Goal: Entertainment & Leisure: Consume media (video, audio)

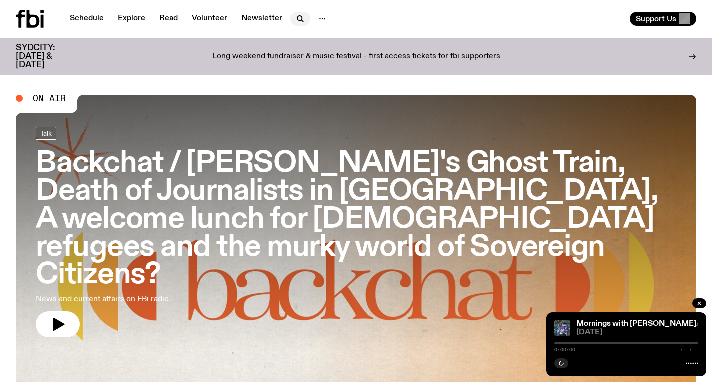
click at [294, 17] on icon "button" at bounding box center [300, 19] width 12 height 12
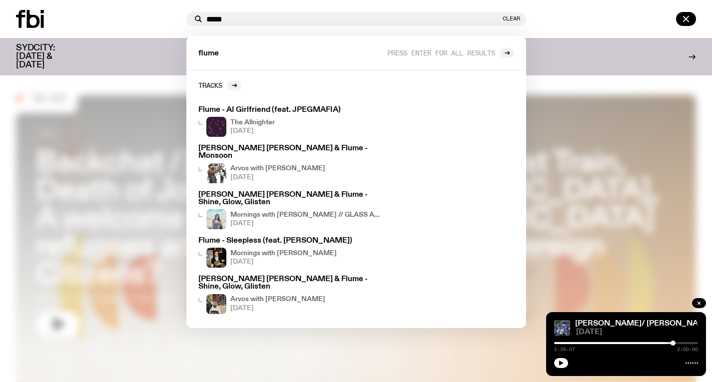
type input "*****"
click at [157, 17] on div at bounding box center [99, 19] width 166 height 18
click at [37, 22] on icon at bounding box center [33, 19] width 13 height 18
click at [508, 20] on button "Clear" at bounding box center [511, 18] width 17 height 5
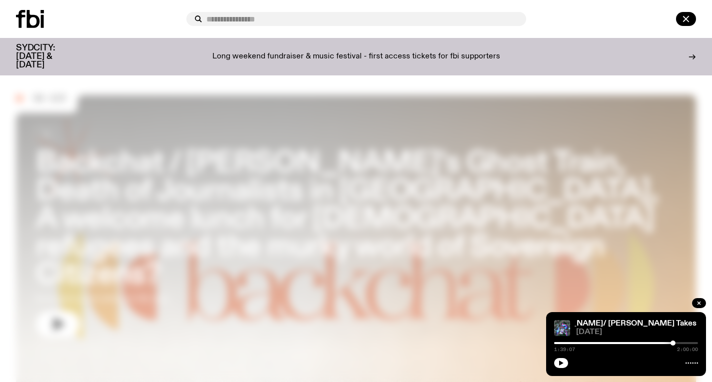
click at [17, 18] on icon at bounding box center [30, 19] width 28 height 18
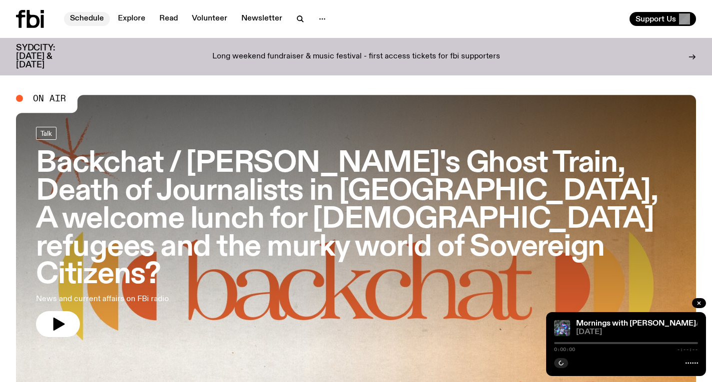
click at [81, 13] on link "Schedule" at bounding box center [87, 19] width 46 height 14
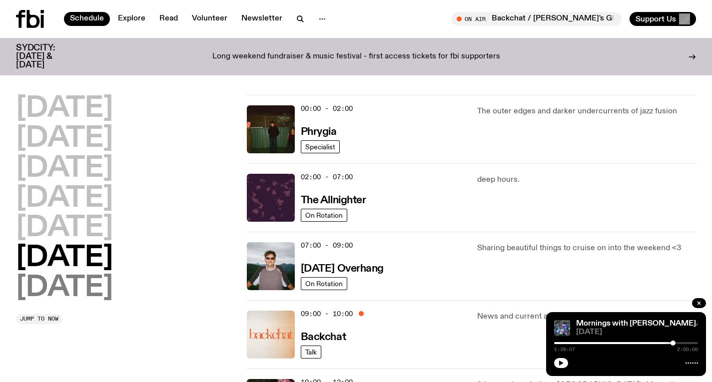
click at [84, 282] on h2 "[DATE]" at bounding box center [64, 288] width 97 height 28
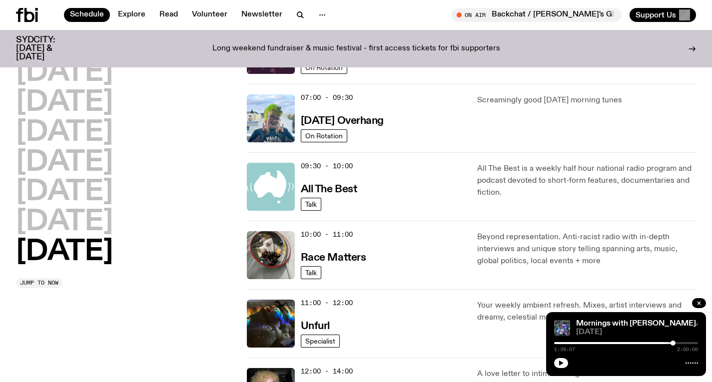
scroll to position [148, 0]
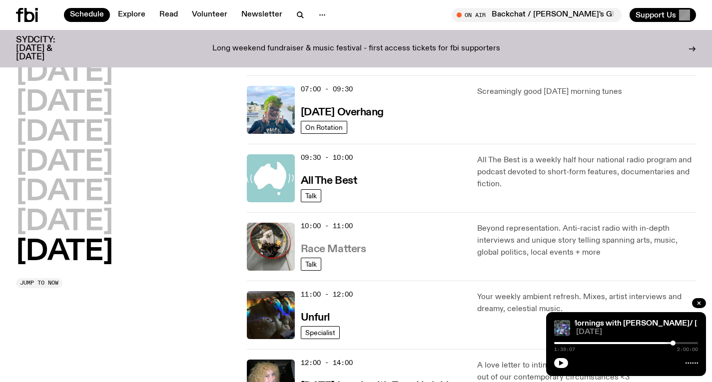
click at [335, 248] on h3 "Race Matters" at bounding box center [333, 249] width 65 height 10
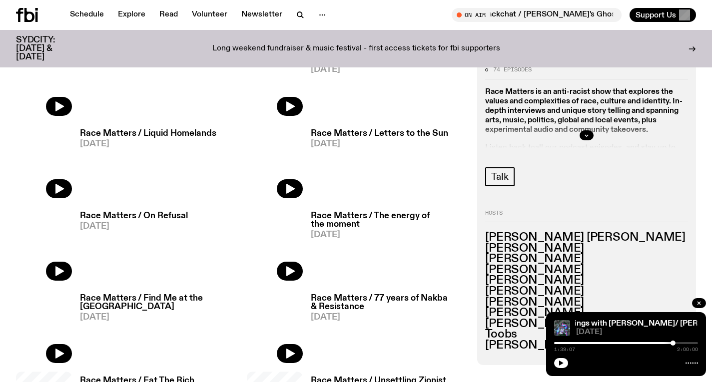
scroll to position [491, 0]
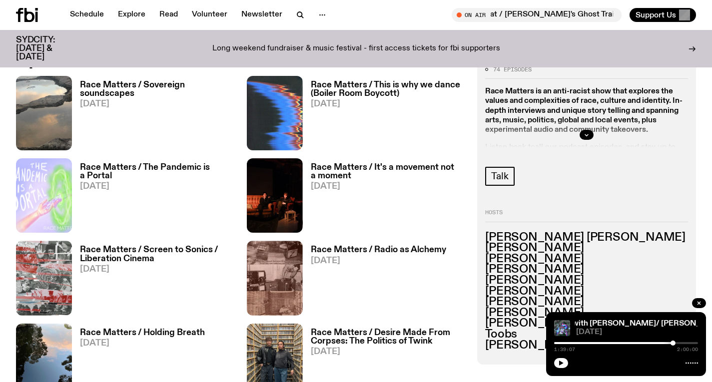
click at [383, 97] on h3 "Race Matters / This is why we dance (Boiler Room Boycott)" at bounding box center [388, 89] width 155 height 17
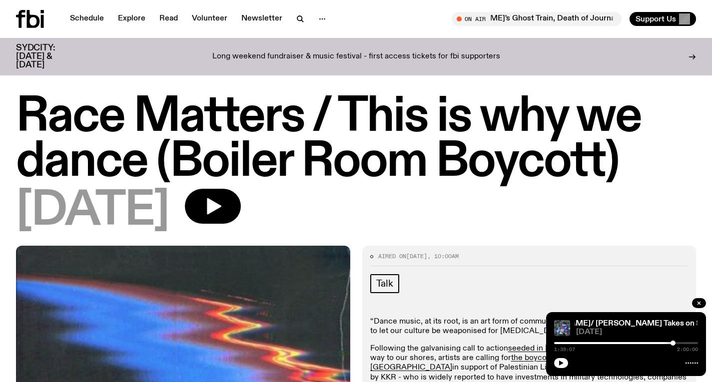
click at [241, 189] on button "button" at bounding box center [213, 206] width 56 height 35
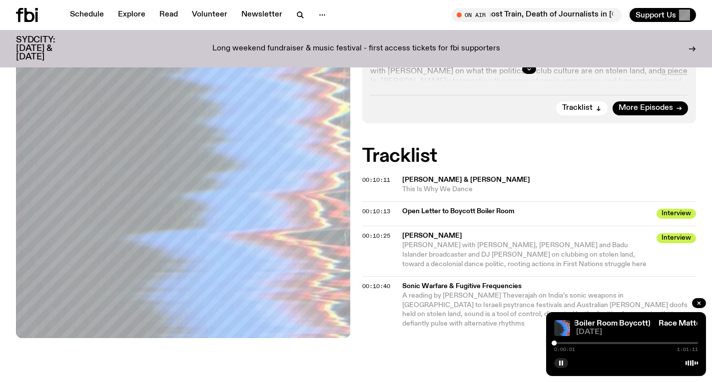
scroll to position [404, 0]
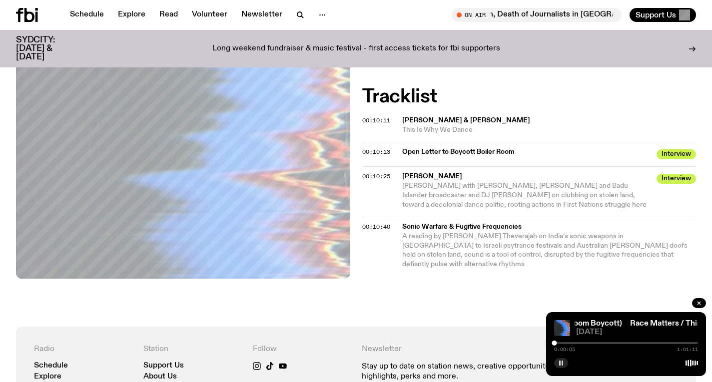
click at [559, 364] on rect "button" at bounding box center [559, 363] width 1 height 5
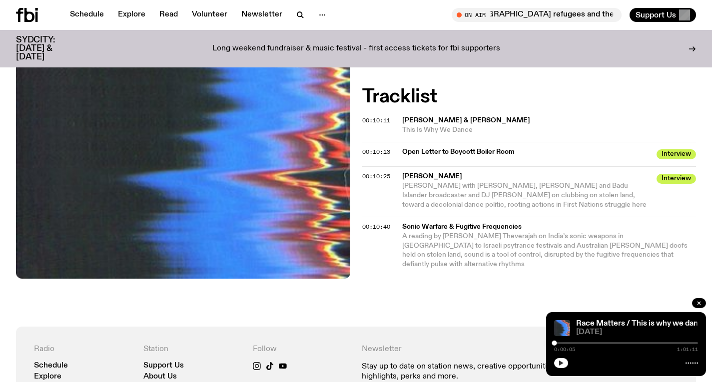
click at [559, 364] on icon "button" at bounding box center [561, 363] width 4 height 5
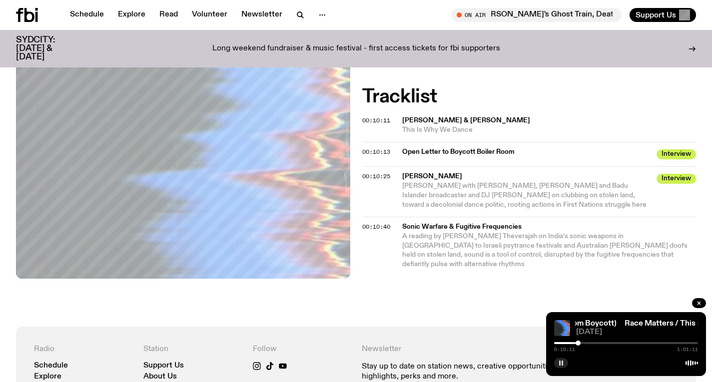
click at [578, 343] on div at bounding box center [578, 343] width 5 height 5
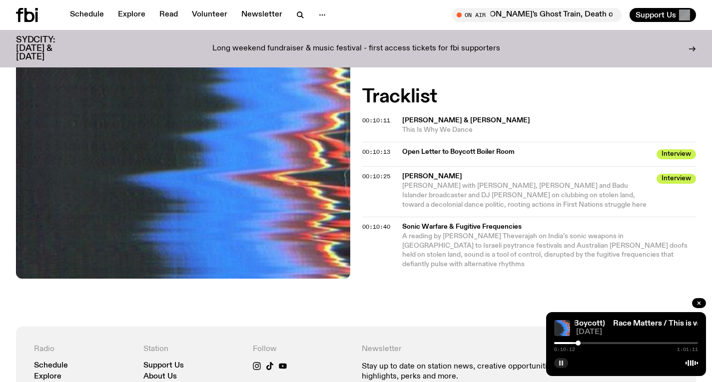
click at [581, 343] on div at bounding box center [626, 343] width 144 height 2
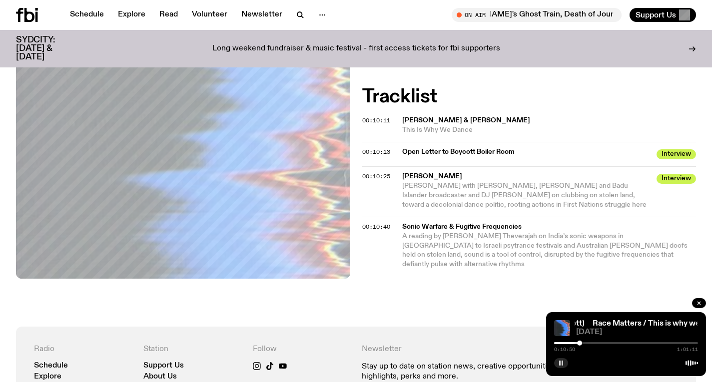
click at [580, 342] on div at bounding box center [579, 343] width 5 height 5
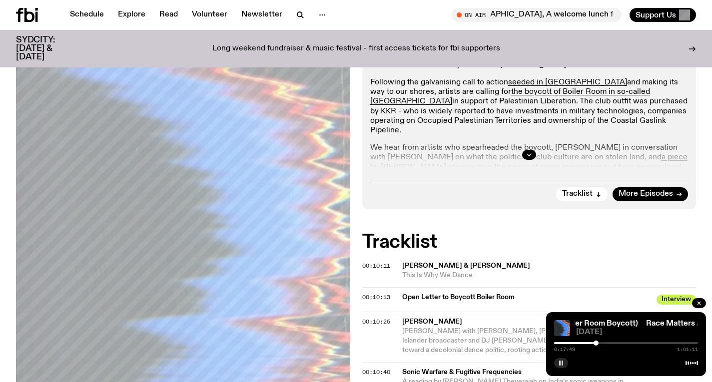
scroll to position [257, 0]
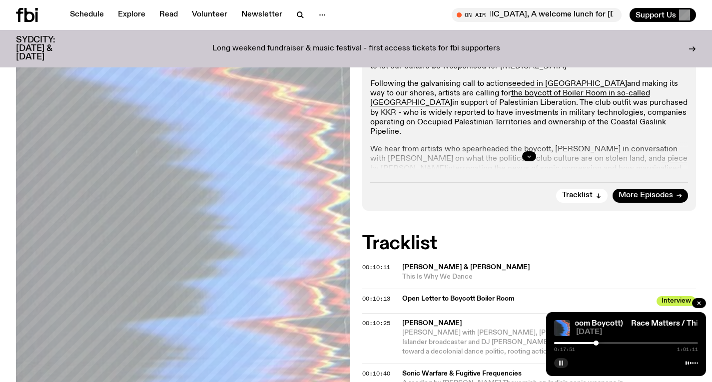
click at [529, 154] on icon "button" at bounding box center [529, 156] width 6 height 6
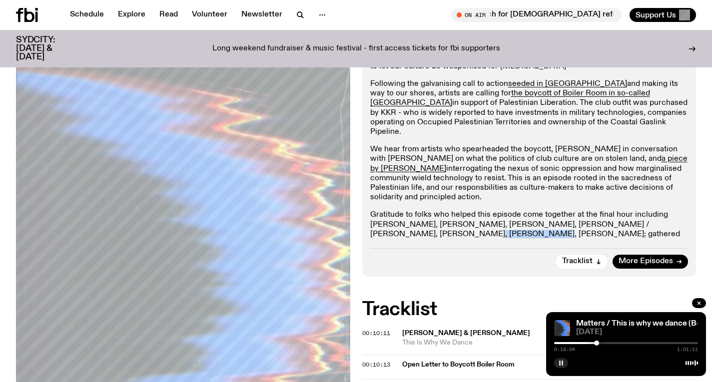
drag, startPoint x: 427, startPoint y: 229, endPoint x: 371, endPoint y: 226, distance: 56.1
click at [371, 226] on p "Gratitude to folks who helped this episode come together at the final hour incl…" at bounding box center [529, 229] width 318 height 38
copy p "[PERSON_NAME]"
click at [103, 11] on link "Schedule" at bounding box center [87, 15] width 46 height 14
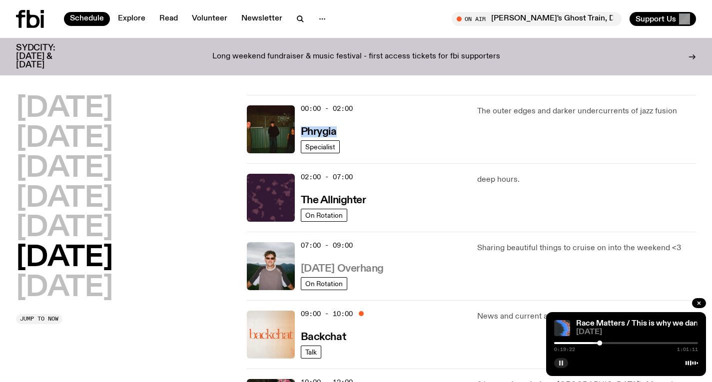
click at [382, 271] on h3 "[DATE] Overhang" at bounding box center [342, 269] width 83 height 10
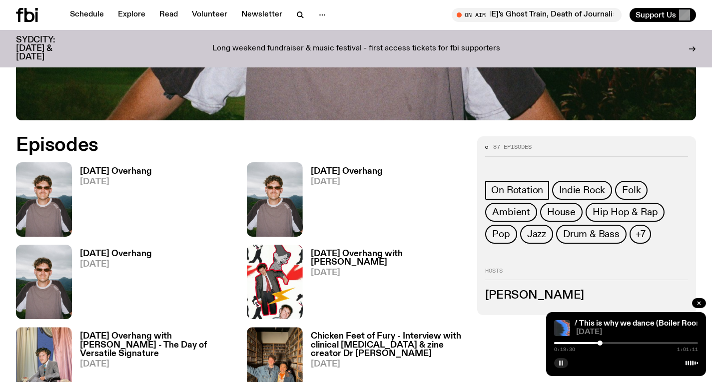
scroll to position [397, 0]
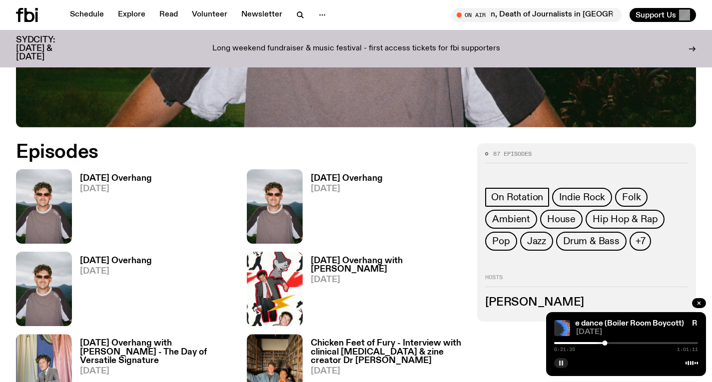
click at [559, 362] on icon "button" at bounding box center [561, 363] width 6 height 6
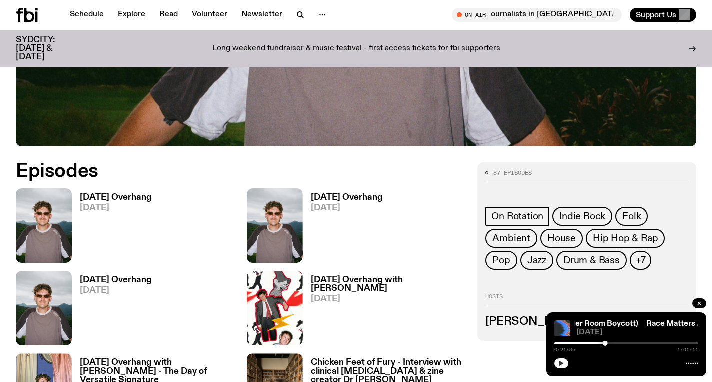
scroll to position [368, 0]
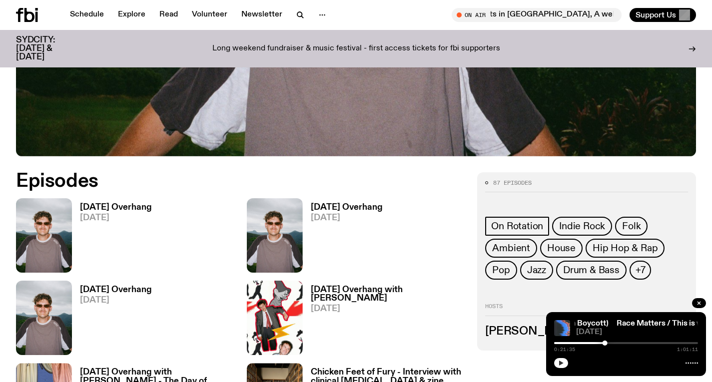
click at [561, 359] on button "button" at bounding box center [561, 363] width 14 height 10
click at [563, 358] on button "button" at bounding box center [561, 363] width 14 height 10
click at [667, 345] on div at bounding box center [667, 343] width 5 height 5
click at [668, 343] on div at bounding box center [667, 343] width 5 height 5
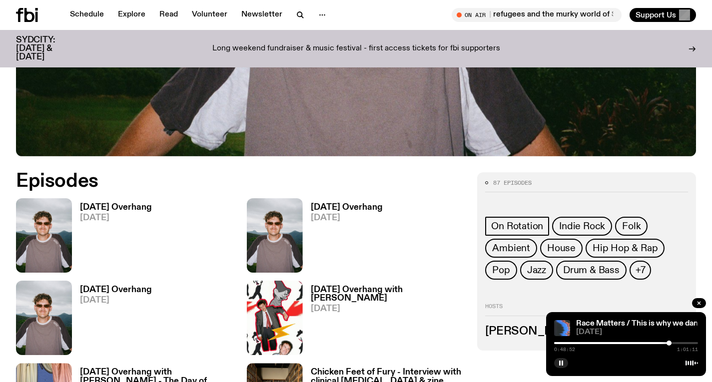
click at [669, 343] on div at bounding box center [669, 343] width 5 height 5
click at [671, 343] on div at bounding box center [670, 343] width 5 height 5
click at [671, 343] on div at bounding box center [671, 343] width 5 height 5
click at [672, 343] on div at bounding box center [671, 343] width 5 height 5
click at [672, 343] on div at bounding box center [672, 343] width 5 height 5
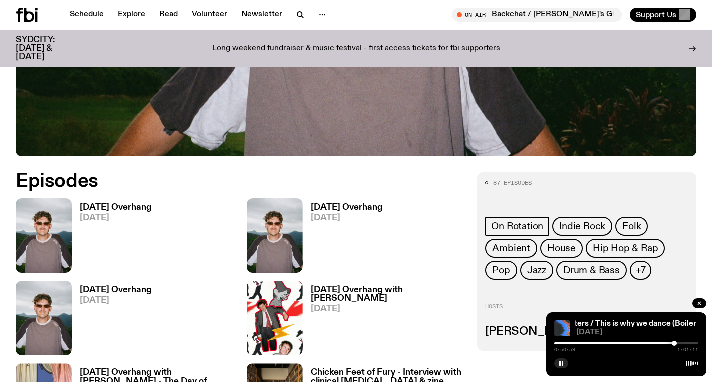
click at [674, 343] on div at bounding box center [674, 343] width 5 height 5
click at [676, 343] on div at bounding box center [674, 343] width 5 height 5
click at [678, 342] on div at bounding box center [626, 343] width 144 height 2
click at [680, 341] on div at bounding box center [679, 343] width 5 height 5
click at [683, 343] on div at bounding box center [626, 343] width 144 height 2
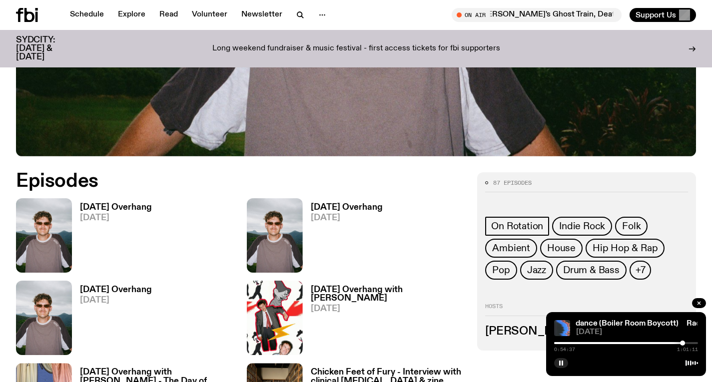
click at [684, 343] on div at bounding box center [682, 343] width 5 height 5
click at [686, 343] on div at bounding box center [685, 343] width 5 height 5
click at [687, 343] on div at bounding box center [687, 343] width 5 height 5
click at [688, 343] on div at bounding box center [688, 343] width 5 height 5
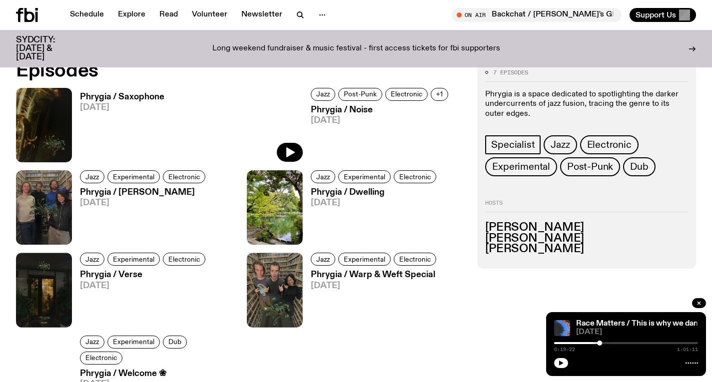
scroll to position [474, 0]
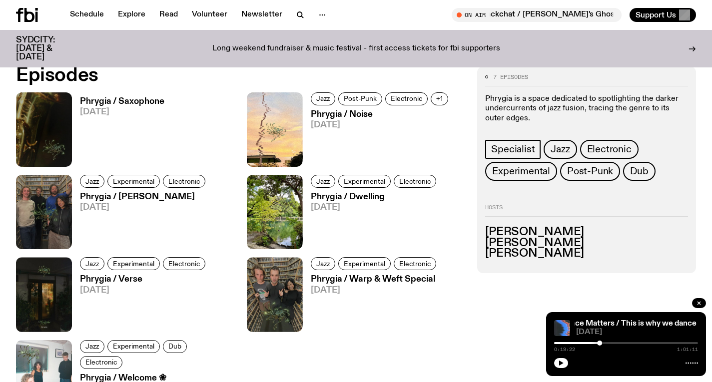
click at [150, 99] on h3 "Phrygia / Saxophone" at bounding box center [122, 101] width 84 height 8
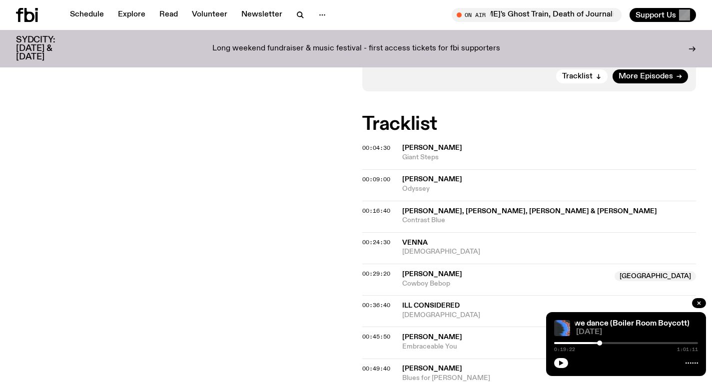
scroll to position [149, 0]
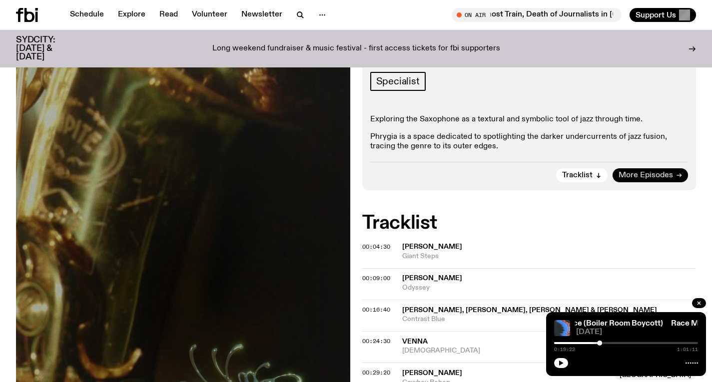
click at [643, 173] on span "More Episodes" at bounding box center [646, 175] width 54 height 7
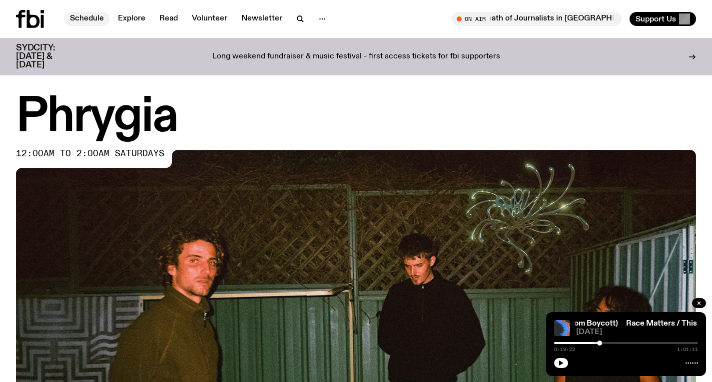
click at [94, 19] on link "Schedule" at bounding box center [87, 19] width 46 height 14
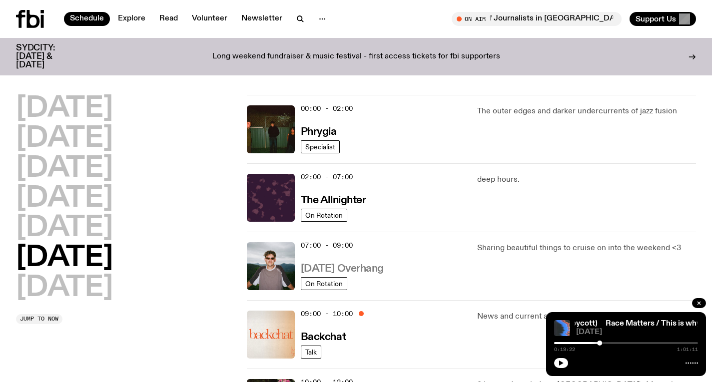
click at [374, 266] on h3 "[DATE] Overhang" at bounding box center [342, 269] width 83 height 10
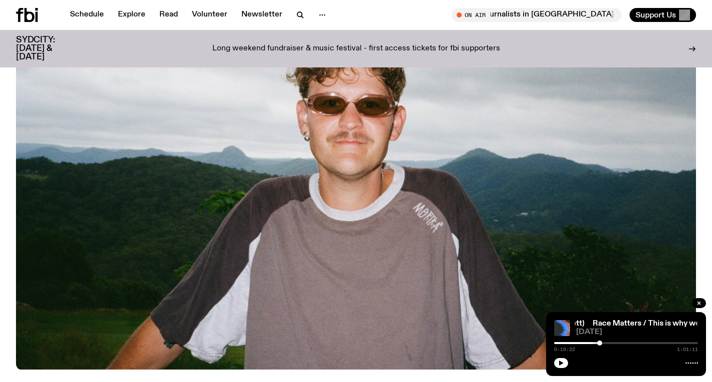
scroll to position [393, 0]
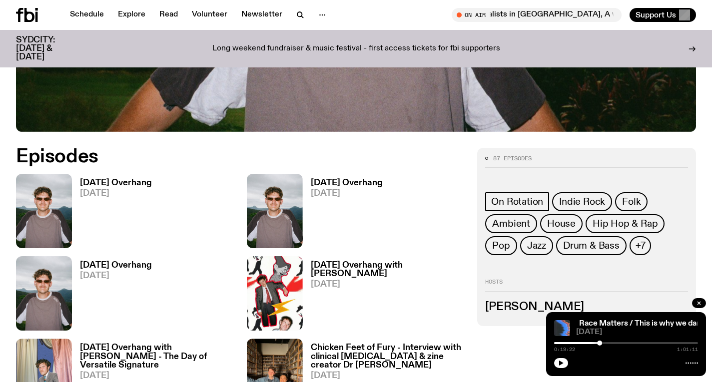
click at [335, 176] on div "Saturday Overhang 23.08.25" at bounding box center [343, 211] width 80 height 74
click at [331, 186] on h3 "[DATE] Overhang" at bounding box center [347, 183] width 72 height 8
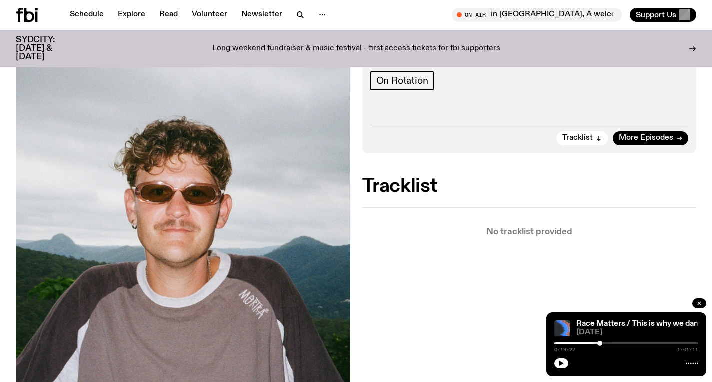
scroll to position [63, 0]
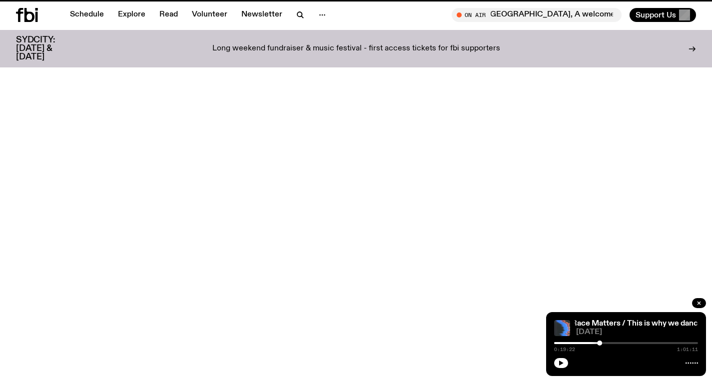
scroll to position [393, 0]
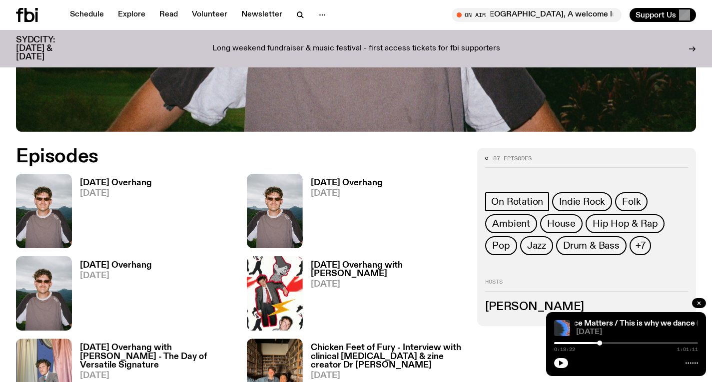
click at [127, 181] on h3 "[DATE] Overhang" at bounding box center [116, 183] width 72 height 8
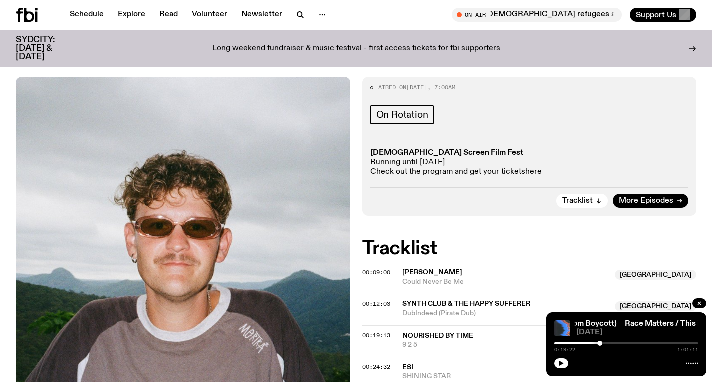
scroll to position [65, 0]
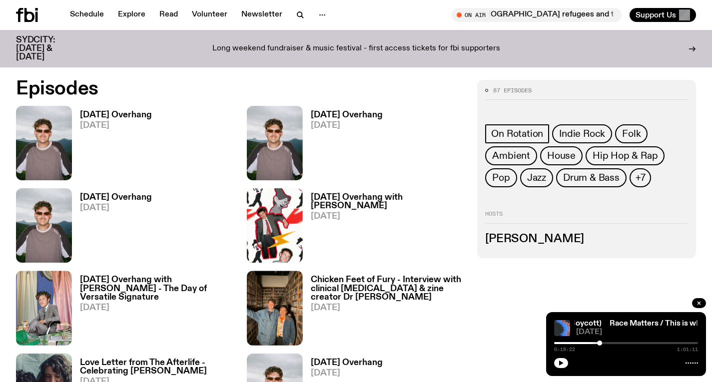
scroll to position [465, 0]
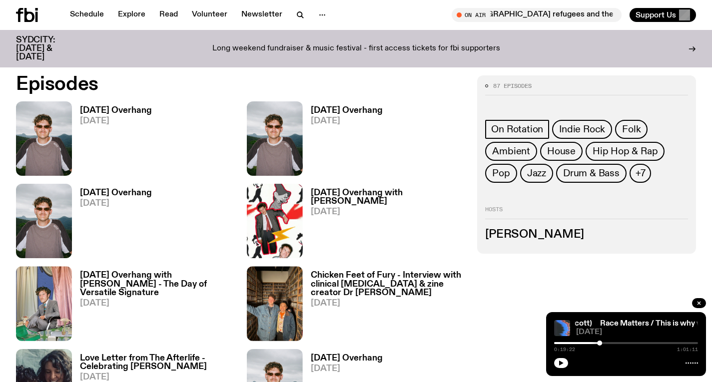
click at [133, 193] on h3 "[DATE] Overhang" at bounding box center [116, 193] width 72 height 8
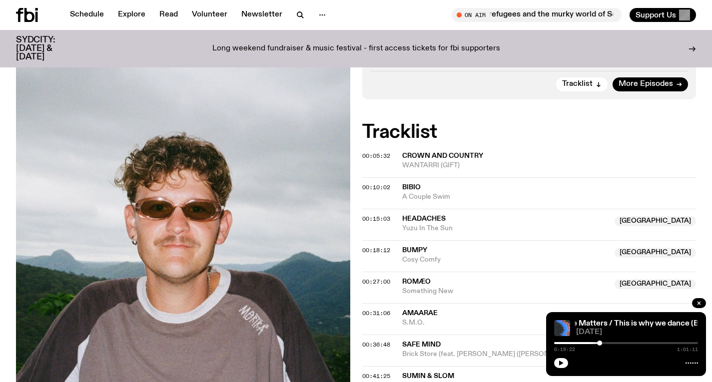
scroll to position [192, 0]
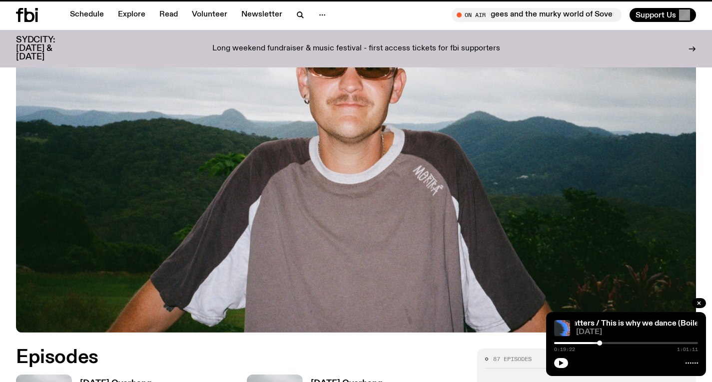
scroll to position [465, 0]
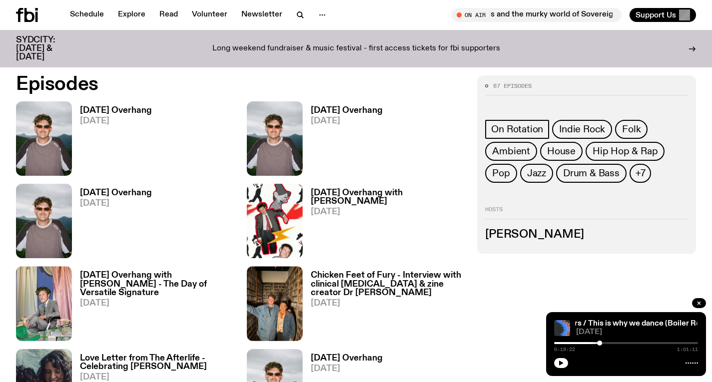
click at [352, 194] on h3 "[DATE] Overhang with [PERSON_NAME]" at bounding box center [388, 197] width 155 height 17
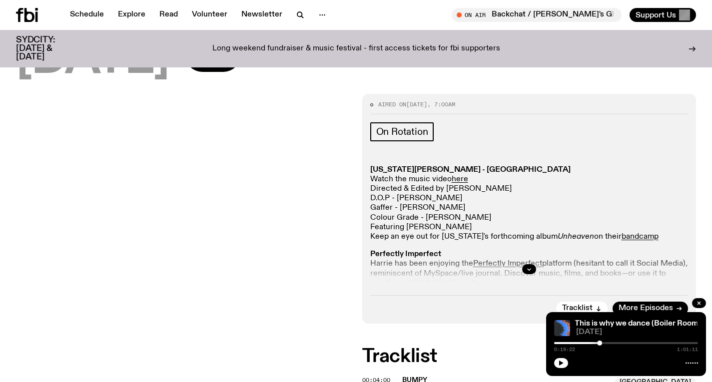
scroll to position [146, 0]
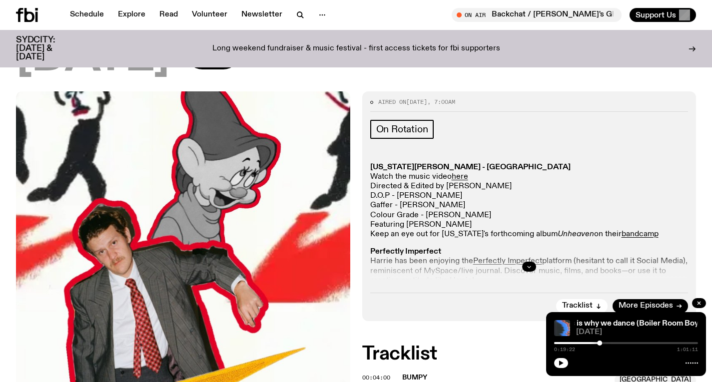
click at [530, 267] on icon "button" at bounding box center [529, 267] width 6 height 6
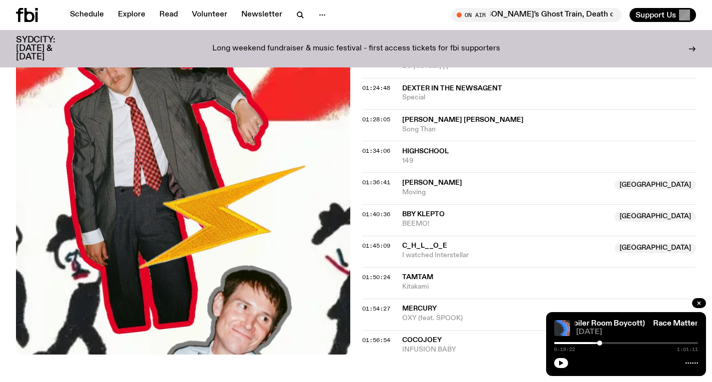
scroll to position [1104, 0]
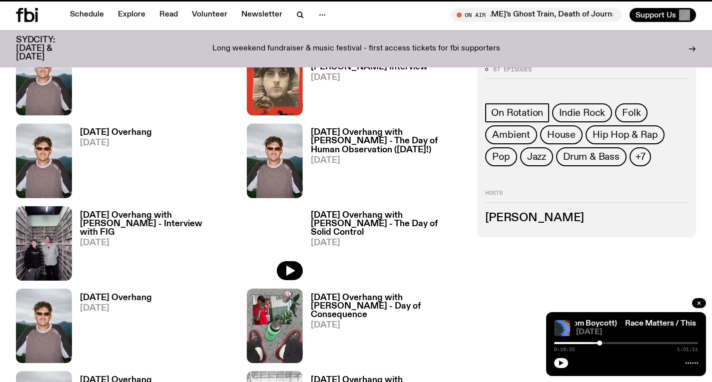
scroll to position [465, 0]
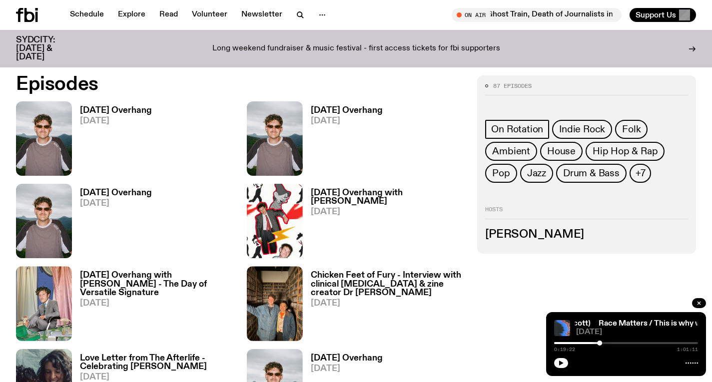
click at [344, 193] on h3 "[DATE] Overhang with [PERSON_NAME]" at bounding box center [388, 197] width 155 height 17
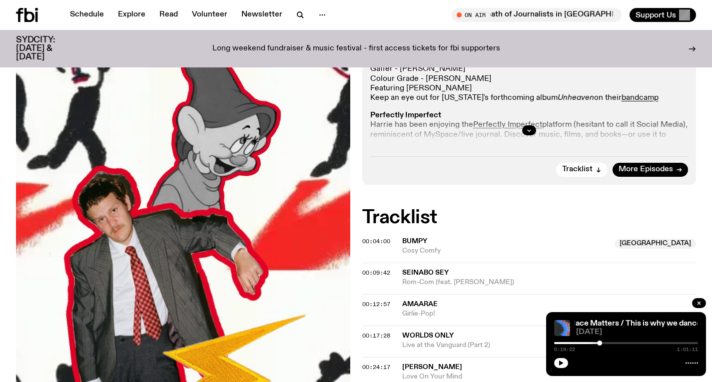
scroll to position [246, 0]
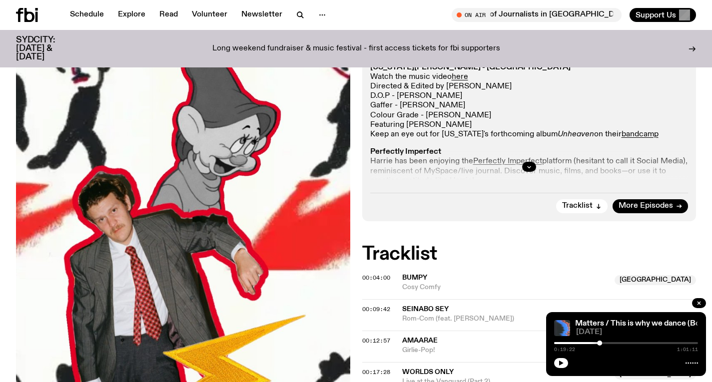
click at [533, 171] on div at bounding box center [529, 167] width 318 height 32
click at [531, 166] on icon "button" at bounding box center [529, 167] width 6 height 6
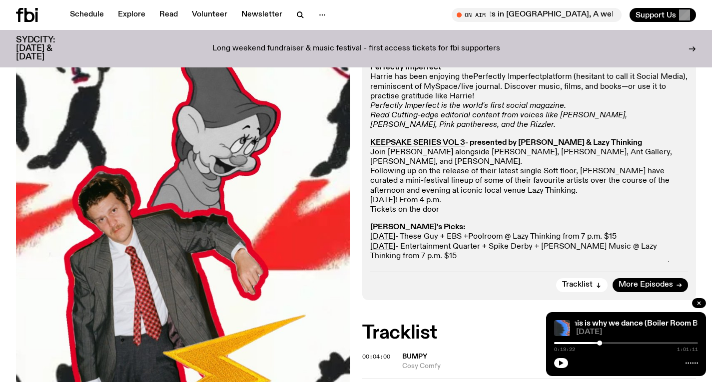
scroll to position [473, 0]
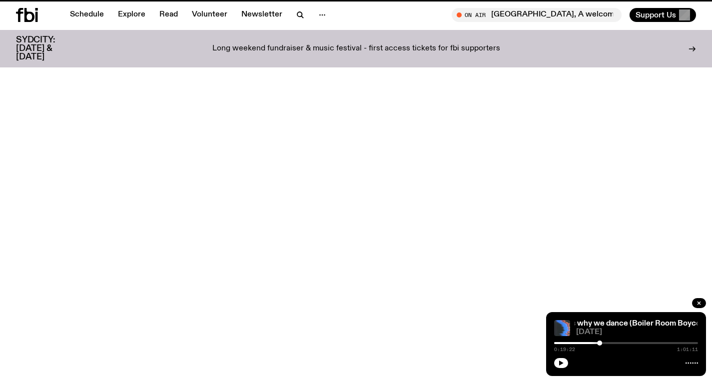
scroll to position [465, 0]
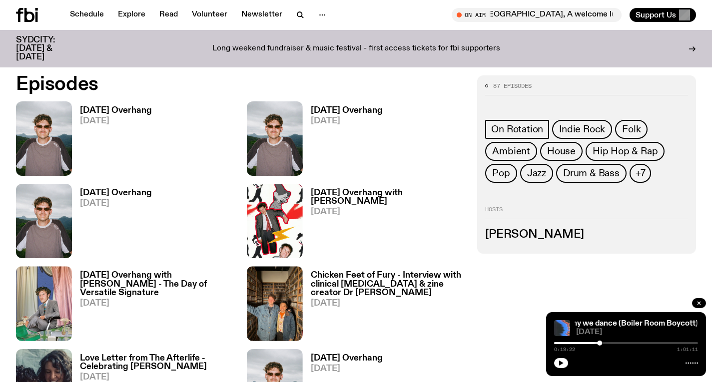
click at [351, 115] on h3 "[DATE] Overhang" at bounding box center [347, 110] width 72 height 8
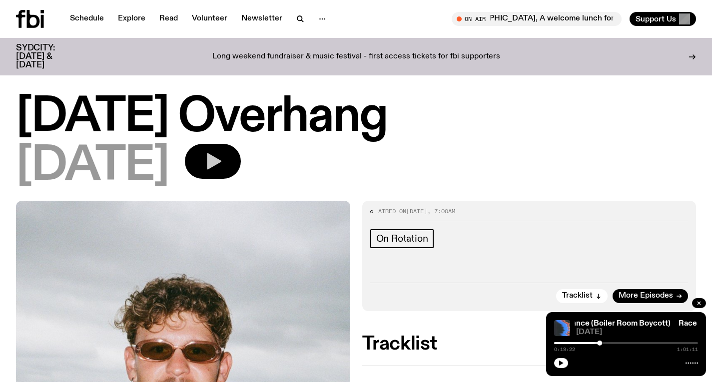
click at [241, 153] on button "button" at bounding box center [213, 161] width 56 height 35
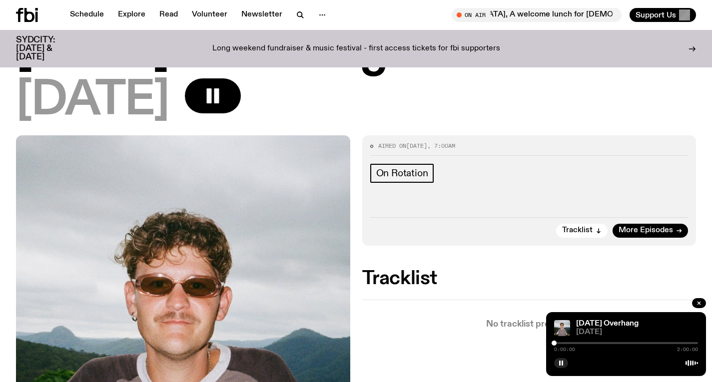
scroll to position [57, 0]
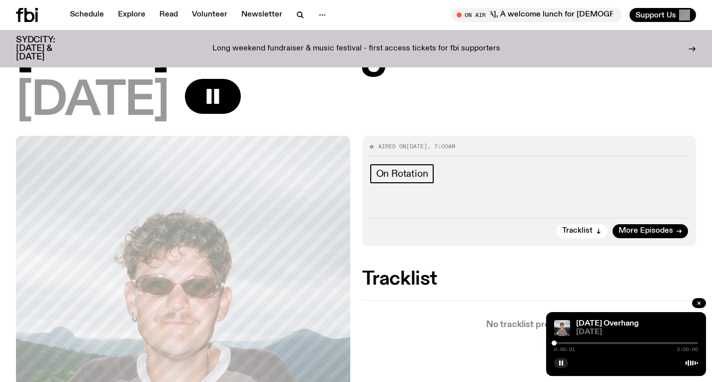
click at [557, 343] on div at bounding box center [626, 343] width 144 height 2
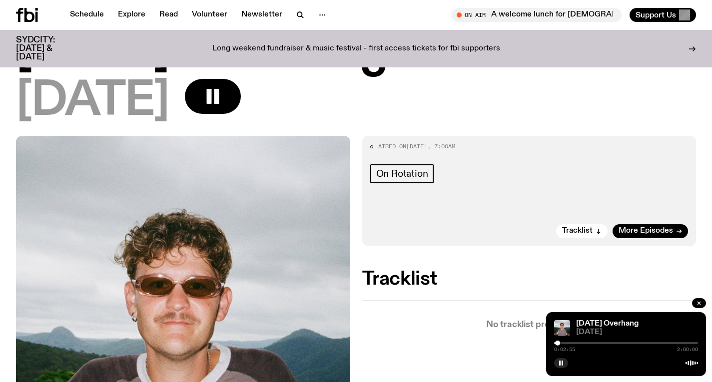
click at [558, 343] on div at bounding box center [557, 343] width 5 height 5
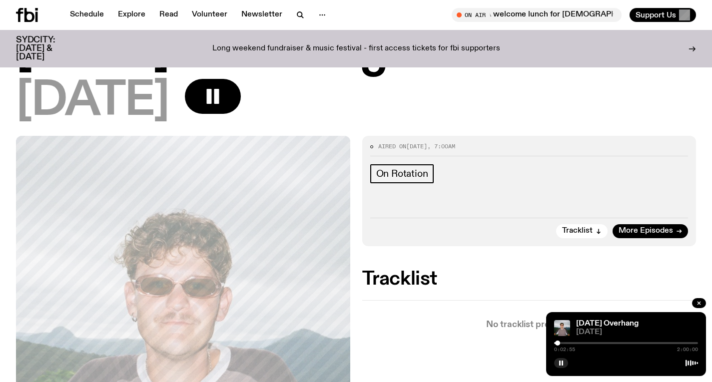
click at [561, 343] on div at bounding box center [626, 343] width 144 height 2
click at [563, 342] on div at bounding box center [562, 343] width 5 height 5
click at [564, 342] on div at bounding box center [563, 343] width 5 height 5
click at [565, 342] on div at bounding box center [564, 343] width 5 height 5
click at [567, 342] on div at bounding box center [566, 343] width 5 height 5
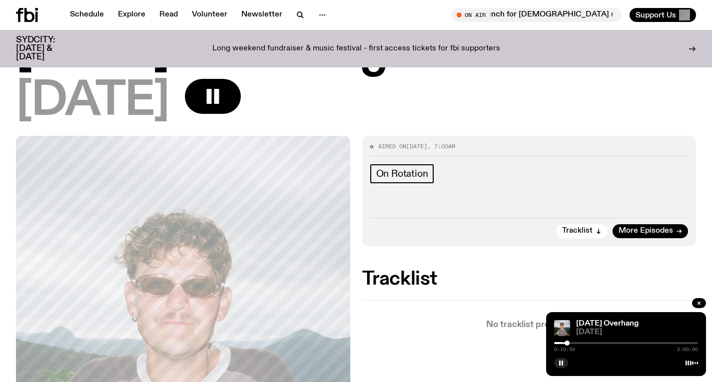
click at [567, 341] on div at bounding box center [567, 343] width 5 height 5
click at [572, 341] on div "0:10:50 2:00:00" at bounding box center [626, 346] width 144 height 12
click at [570, 342] on div at bounding box center [626, 343] width 144 height 2
click at [573, 343] on div at bounding box center [626, 343] width 144 height 2
click at [576, 343] on div at bounding box center [626, 343] width 144 height 2
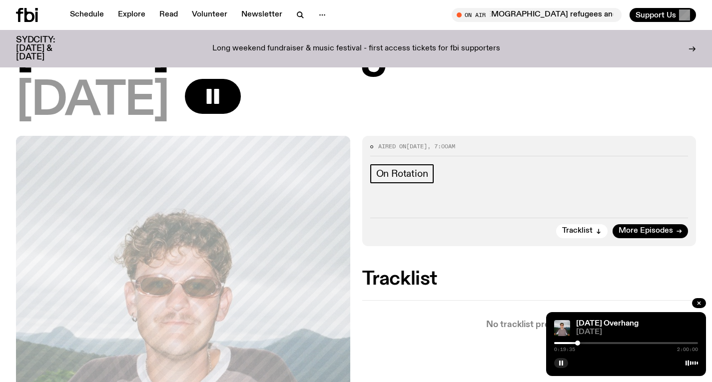
click at [578, 343] on div at bounding box center [577, 343] width 5 height 5
click at [579, 343] on div at bounding box center [579, 343] width 5 height 5
click at [581, 343] on div at bounding box center [581, 343] width 5 height 5
click at [584, 343] on div at bounding box center [626, 343] width 144 height 2
click at [586, 343] on div at bounding box center [585, 343] width 5 height 5
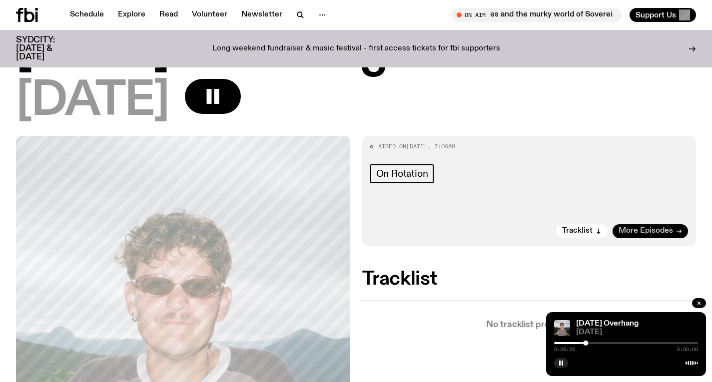
click at [651, 233] on span "More Episodes" at bounding box center [646, 230] width 54 height 7
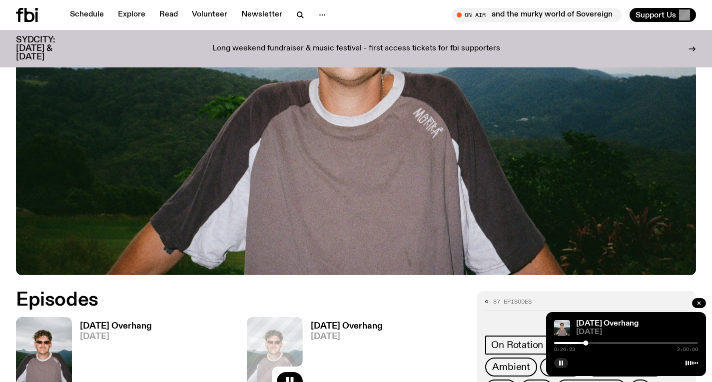
scroll to position [419, 0]
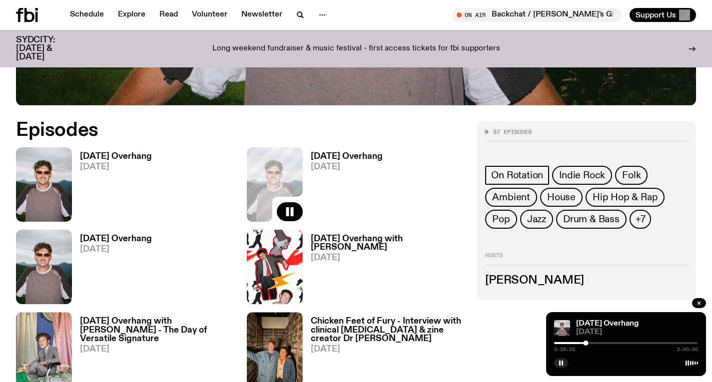
click at [129, 235] on h3 "[DATE] Overhang" at bounding box center [116, 239] width 72 height 8
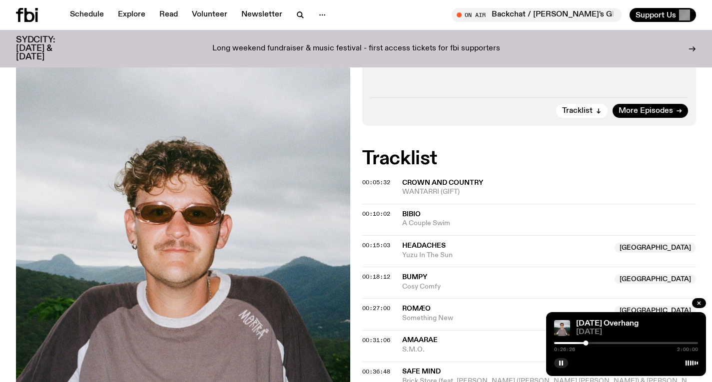
scroll to position [251, 0]
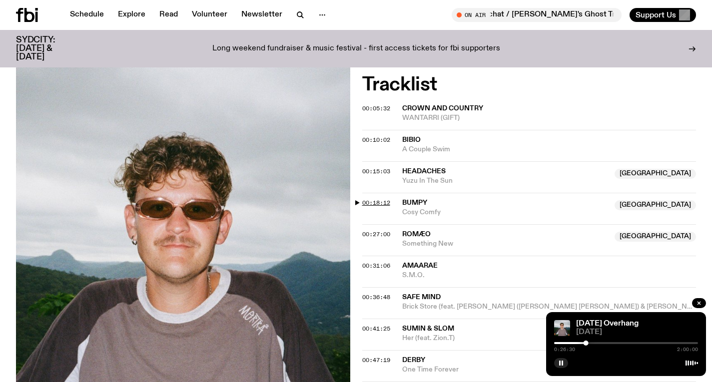
click at [382, 203] on span "00:18:12" at bounding box center [376, 203] width 28 height 8
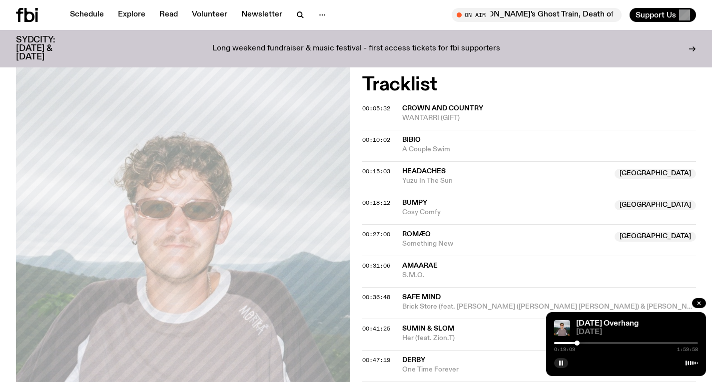
click at [577, 342] on div at bounding box center [577, 343] width 5 height 5
click at [579, 342] on div at bounding box center [578, 343] width 5 height 5
click at [580, 342] on div at bounding box center [580, 343] width 5 height 5
click at [581, 342] on div at bounding box center [581, 343] width 5 height 5
click at [582, 342] on div at bounding box center [582, 343] width 5 height 5
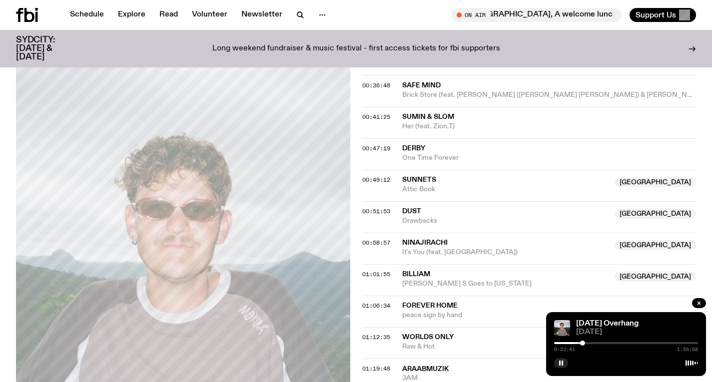
scroll to position [474, 0]
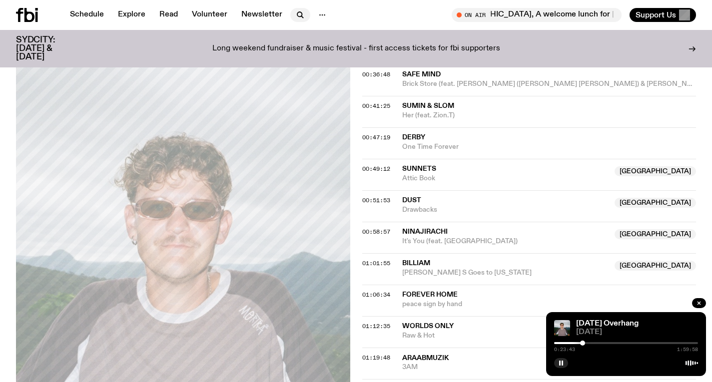
click at [298, 12] on icon "button" at bounding box center [299, 14] width 4 height 4
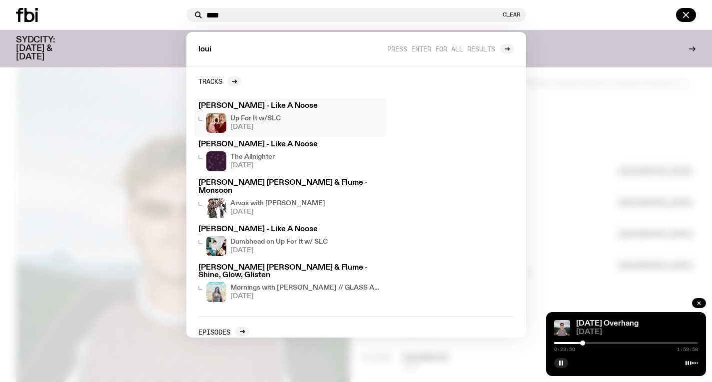
type input "****"
click at [294, 111] on div "Louisa - Like A Noose Up For It w/SLC 29.08.25" at bounding box center [290, 117] width 184 height 30
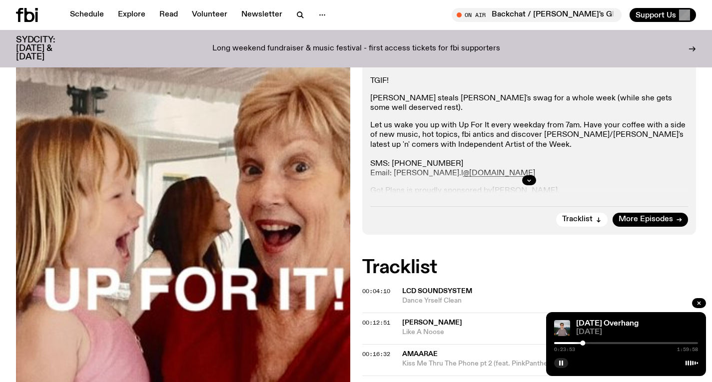
scroll to position [278, 0]
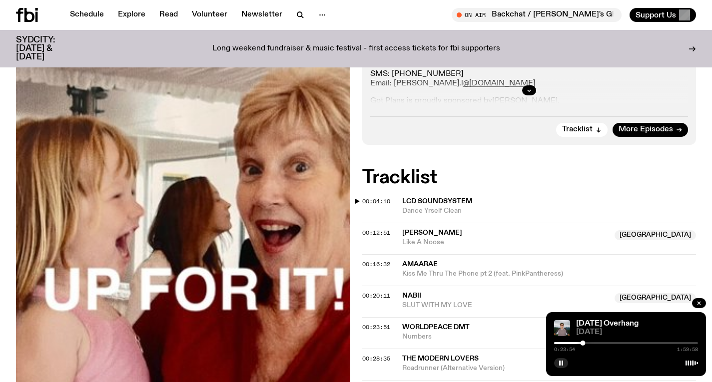
click at [387, 202] on span "00:04:10" at bounding box center [376, 201] width 28 height 8
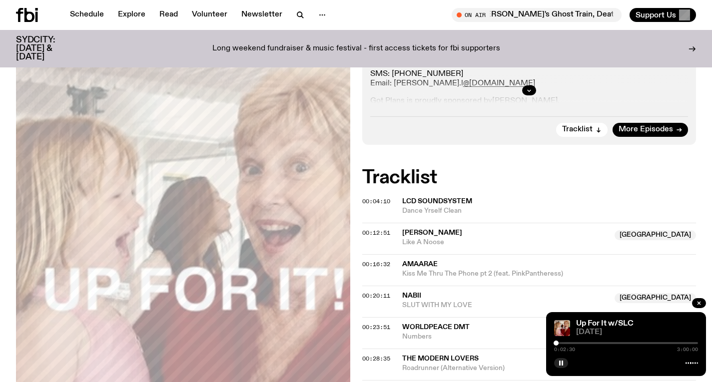
click at [556, 343] on div at bounding box center [556, 343] width 5 height 5
click at [554, 344] on div at bounding box center [554, 343] width 5 height 5
click at [555, 344] on div at bounding box center [554, 343] width 5 height 5
click at [562, 343] on div at bounding box center [626, 343] width 144 height 2
click at [565, 343] on div at bounding box center [626, 343] width 144 height 2
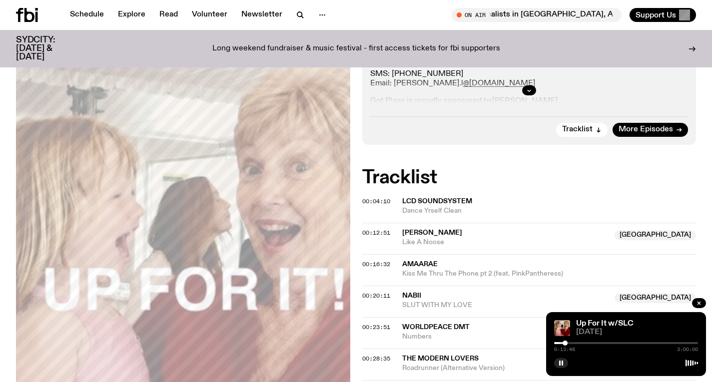
click at [570, 342] on div at bounding box center [626, 343] width 144 height 2
click at [571, 342] on div at bounding box center [571, 343] width 5 height 5
click at [573, 342] on div at bounding box center [572, 343] width 5 height 5
click at [575, 342] on div at bounding box center [572, 343] width 5 height 5
click at [576, 342] on div at bounding box center [576, 343] width 5 height 5
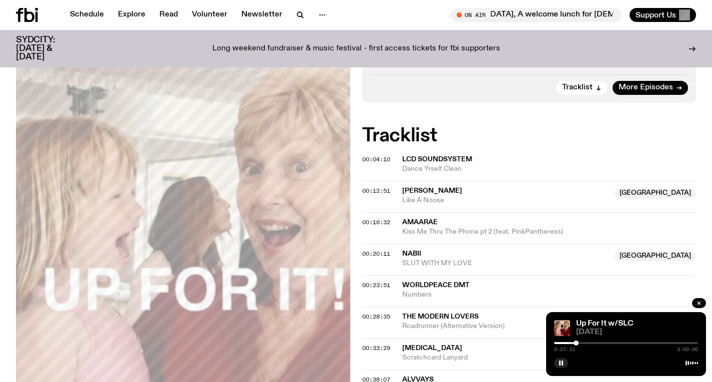
scroll to position [321, 0]
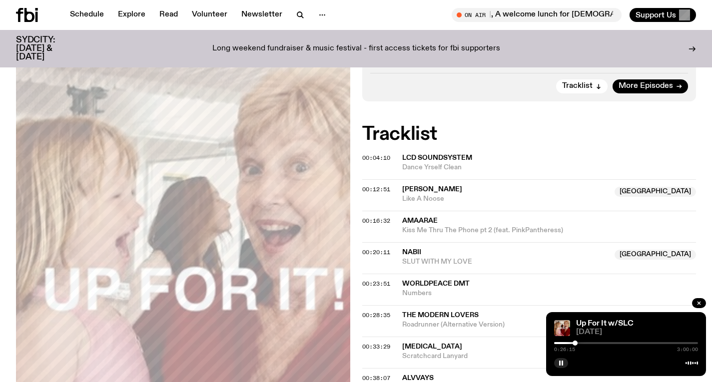
click at [575, 342] on div at bounding box center [575, 343] width 5 height 5
click at [574, 342] on div at bounding box center [574, 343] width 5 height 5
click at [90, 15] on link "Schedule" at bounding box center [87, 15] width 46 height 14
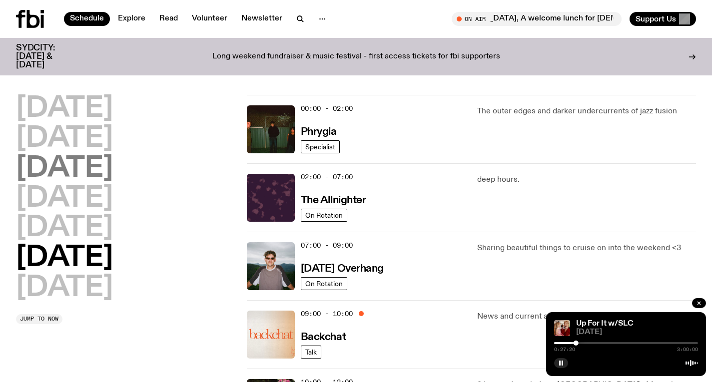
click at [107, 173] on h2 "[DATE]" at bounding box center [64, 169] width 97 height 28
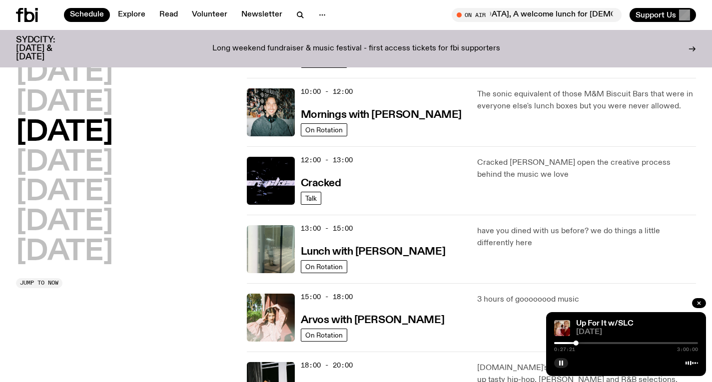
scroll to position [176, 0]
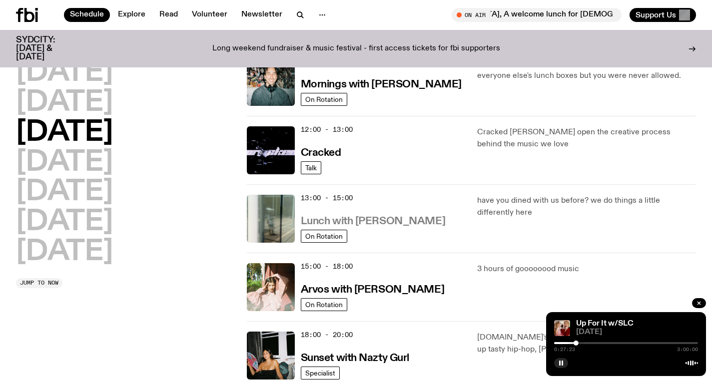
click at [395, 222] on h3 "Lunch with Louisa Christie" at bounding box center [373, 221] width 144 height 10
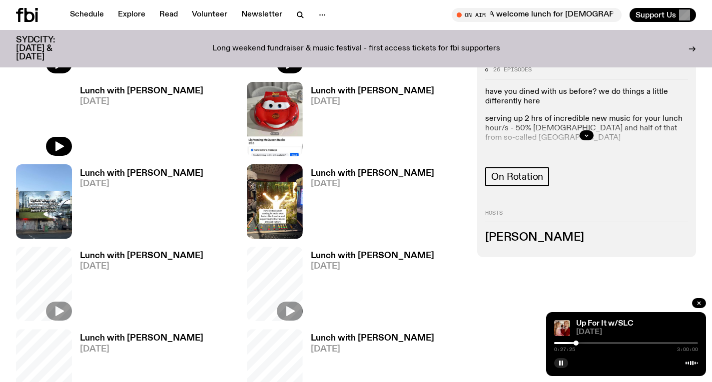
scroll to position [466, 0]
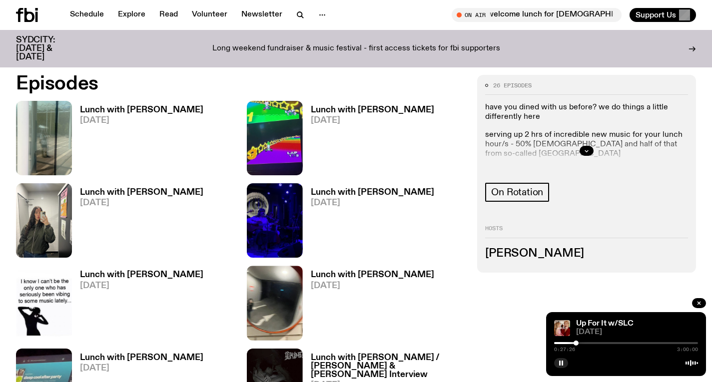
click at [352, 106] on h3 "Lunch with Louisa Christie" at bounding box center [372, 110] width 123 height 8
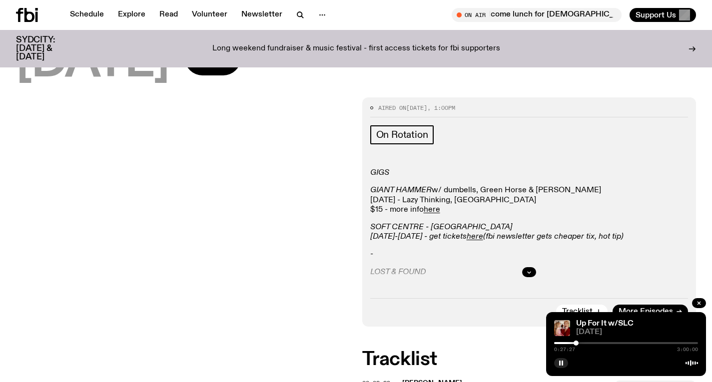
scroll to position [160, 0]
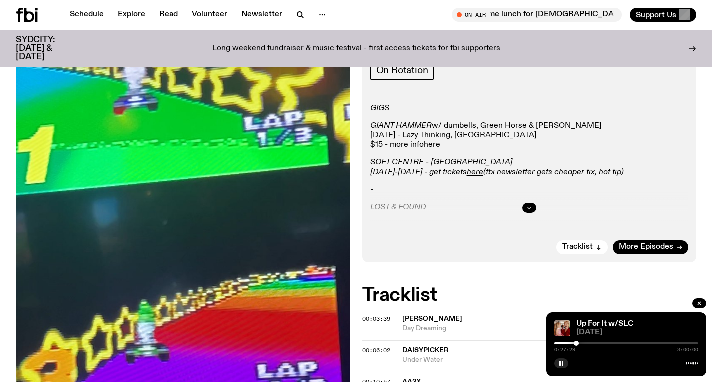
click at [523, 206] on button "button" at bounding box center [529, 208] width 14 height 10
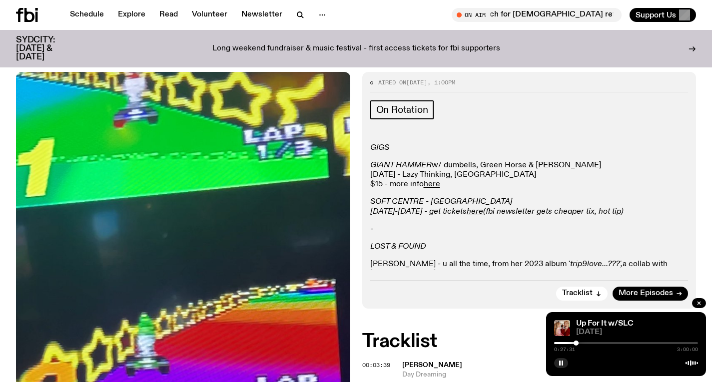
scroll to position [88, 0]
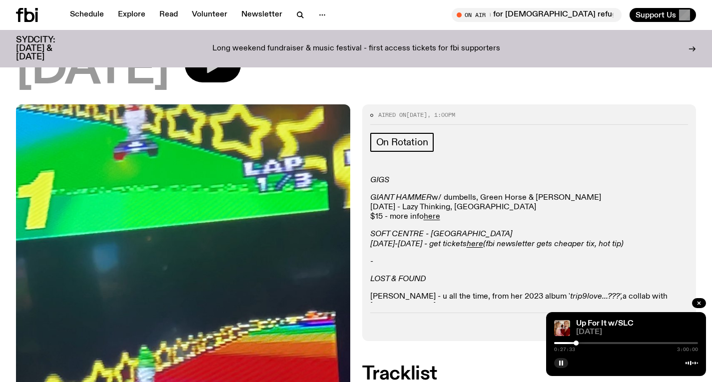
click at [223, 70] on icon "button" at bounding box center [213, 65] width 20 height 20
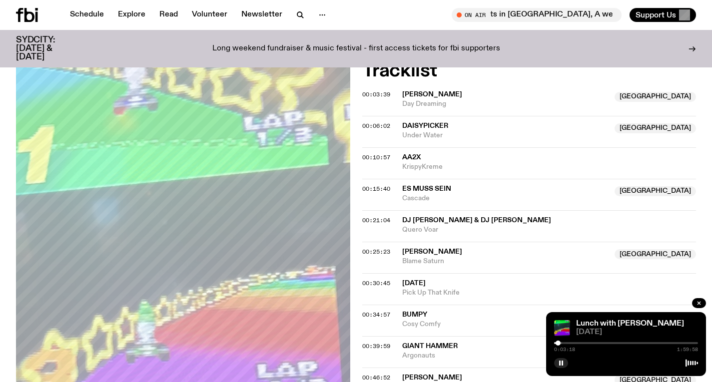
scroll to position [383, 0]
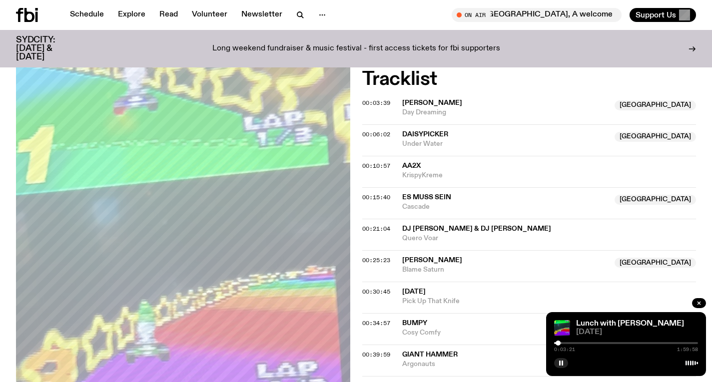
click at [564, 344] on div at bounding box center [626, 343] width 144 height 2
click at [567, 343] on div at bounding box center [626, 343] width 144 height 2
click at [571, 343] on div at bounding box center [626, 343] width 144 height 2
click at [569, 343] on div at bounding box center [569, 343] width 5 height 5
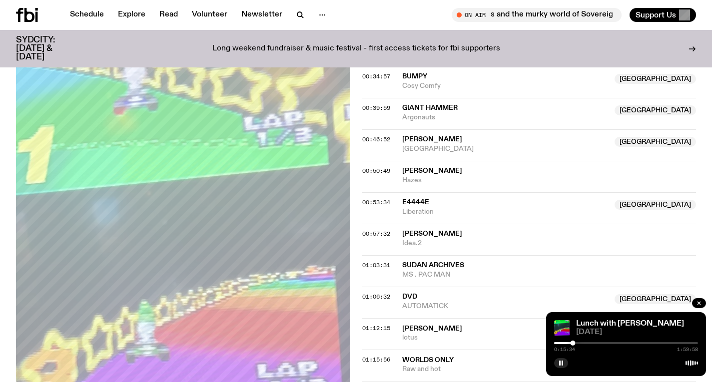
scroll to position [665, 0]
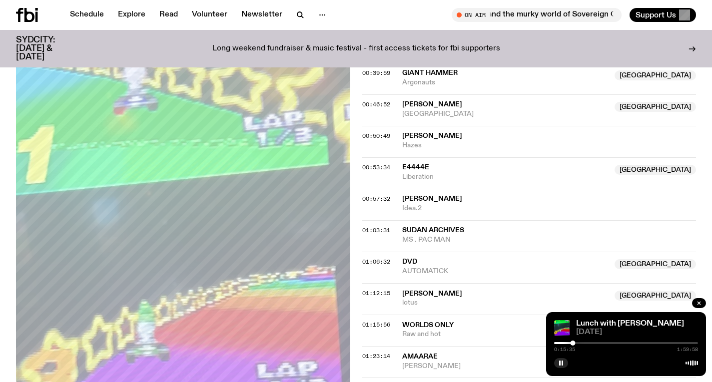
click at [592, 345] on div "0:15:35 1:59:58" at bounding box center [626, 346] width 144 height 12
click at [597, 344] on div "0:15:36 1:59:58" at bounding box center [626, 346] width 144 height 12
click at [596, 343] on div at bounding box center [626, 343] width 144 height 2
click at [609, 344] on div "0:34:35 1:59:58" at bounding box center [626, 346] width 144 height 12
click at [608, 343] on div at bounding box center [626, 343] width 144 height 2
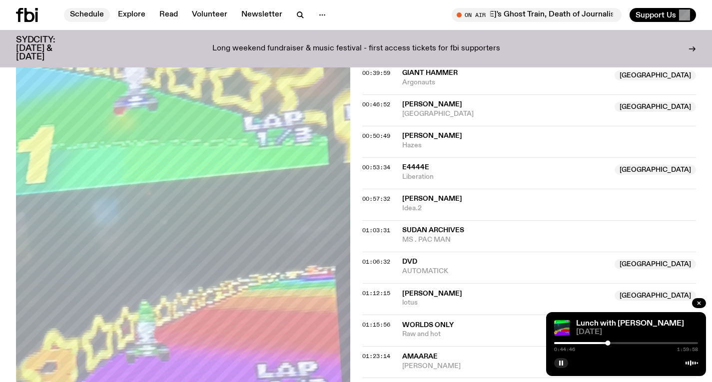
click at [86, 11] on link "Schedule" at bounding box center [87, 15] width 46 height 14
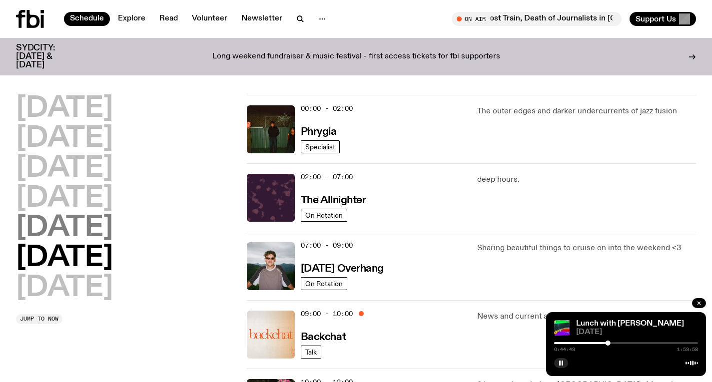
click at [91, 230] on h2 "[DATE]" at bounding box center [64, 228] width 97 height 28
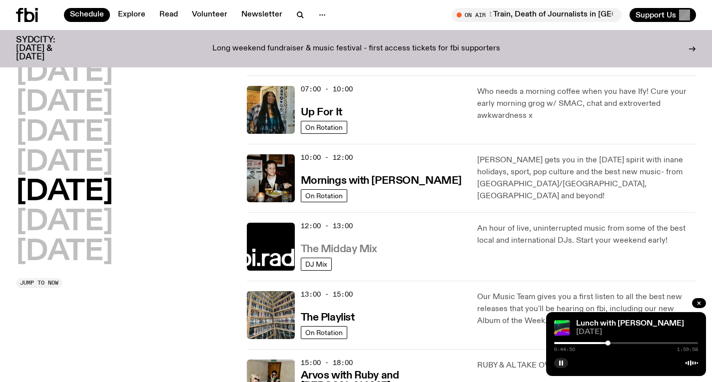
scroll to position [88, 0]
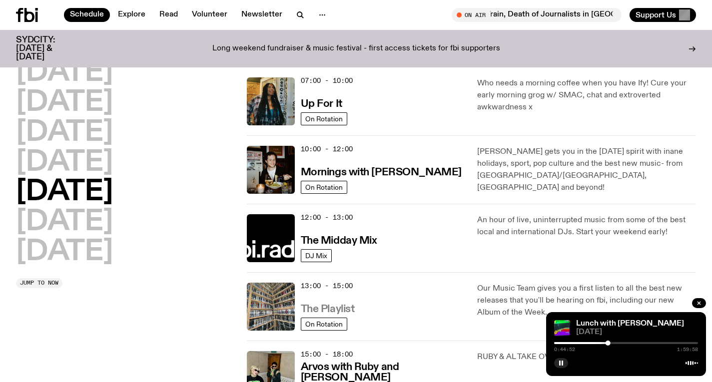
click at [316, 305] on h3 "The Playlist" at bounding box center [328, 309] width 54 height 10
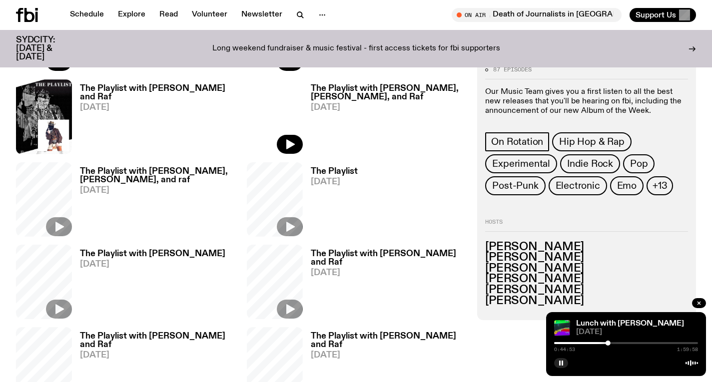
scroll to position [390, 0]
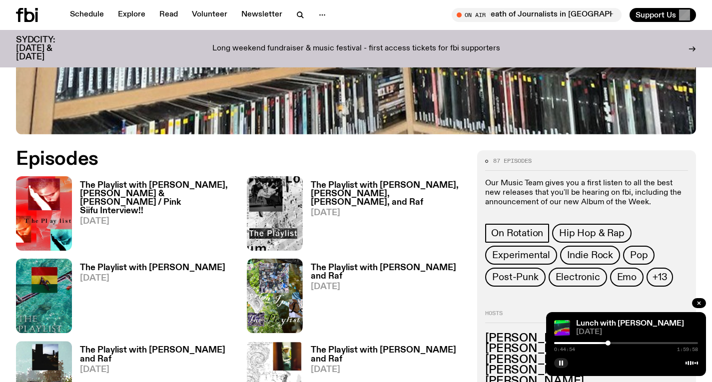
click at [166, 194] on h3 "The Playlist with [PERSON_NAME], [PERSON_NAME] & [PERSON_NAME] / Pink Siifu Int…" at bounding box center [157, 198] width 155 height 34
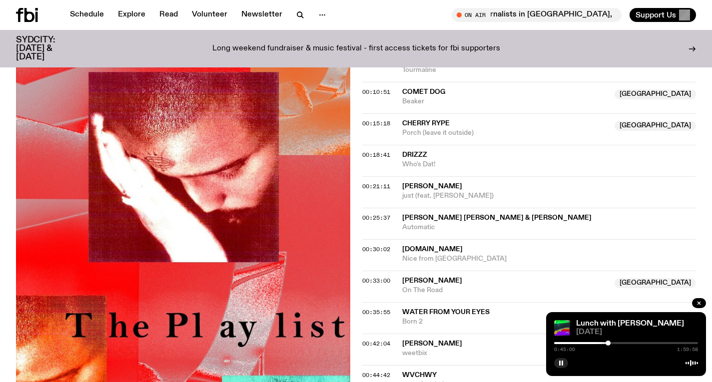
scroll to position [558, 0]
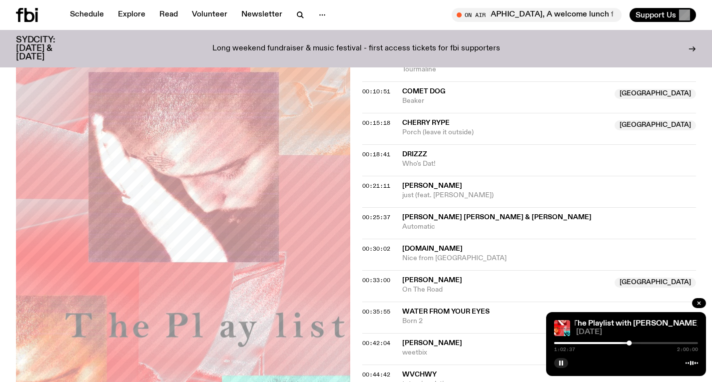
click at [623, 342] on div at bounding box center [557, 343] width 144 height 2
click at [625, 342] on div at bounding box center [624, 343] width 5 height 5
click at [626, 342] on div at bounding box center [626, 343] width 5 height 5
click at [626, 341] on div at bounding box center [625, 343] width 5 height 5
click at [625, 341] on div at bounding box center [624, 343] width 5 height 5
